Goal: Transaction & Acquisition: Book appointment/travel/reservation

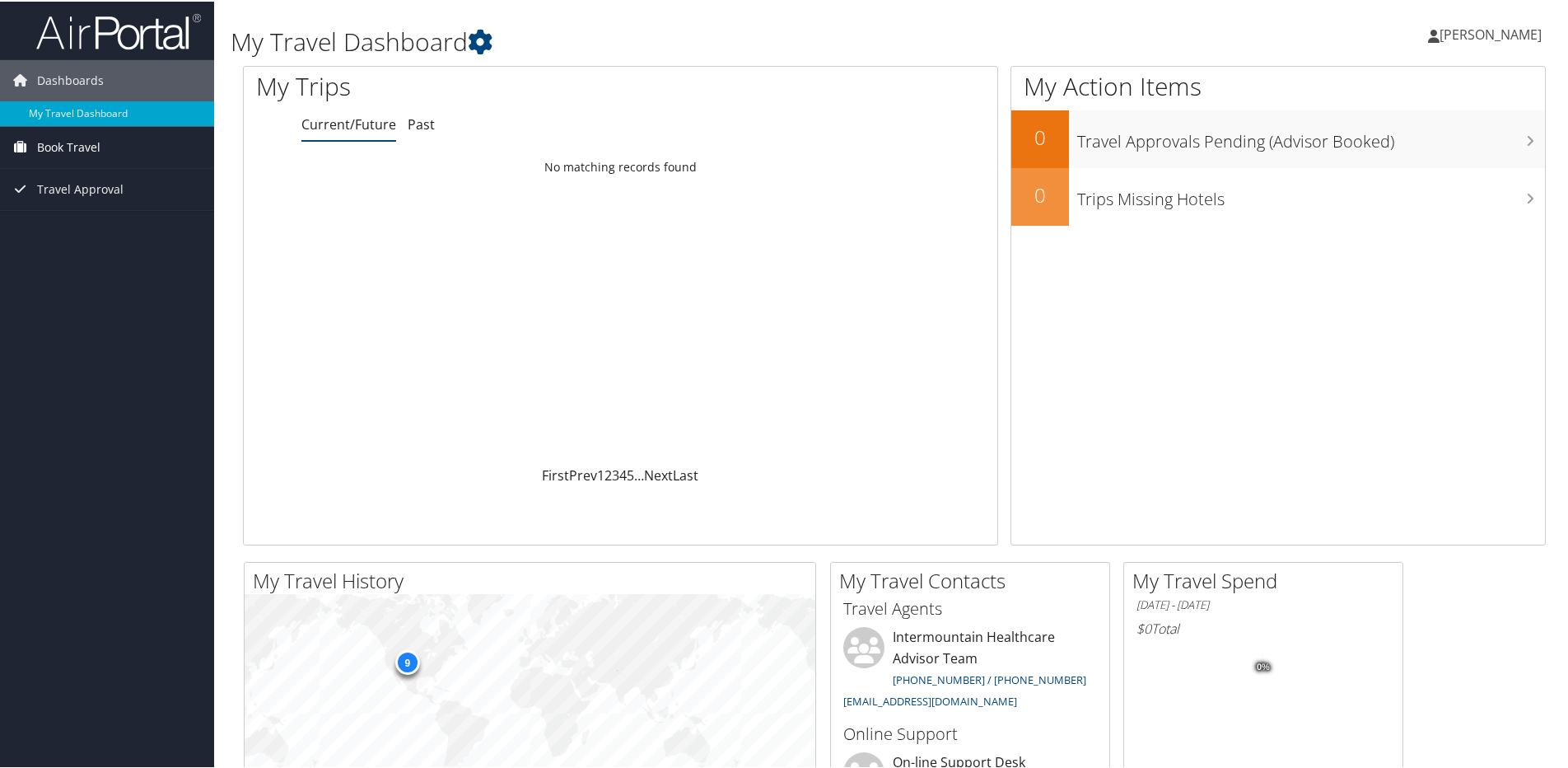
click at [91, 143] on span "Book Travel" at bounding box center [68, 146] width 63 height 42
click at [36, 195] on link "Book/Manage Online Trips" at bounding box center [107, 203] width 214 height 25
